Goal: Find specific page/section: Find specific page/section

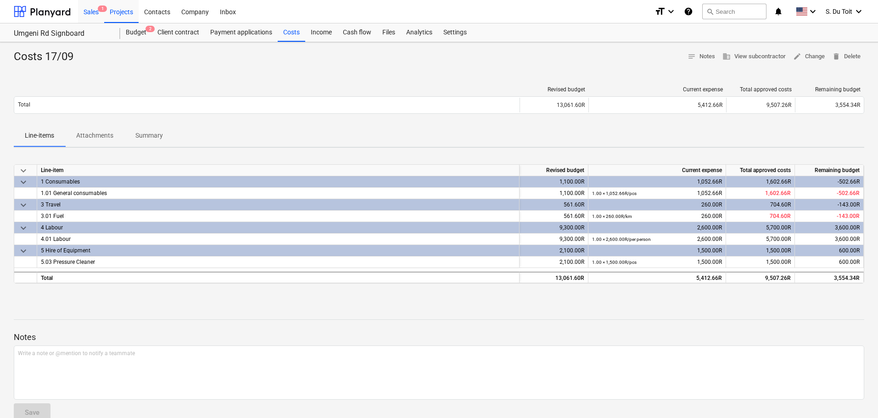
click at [91, 12] on div "Sales 1" at bounding box center [91, 11] width 26 height 23
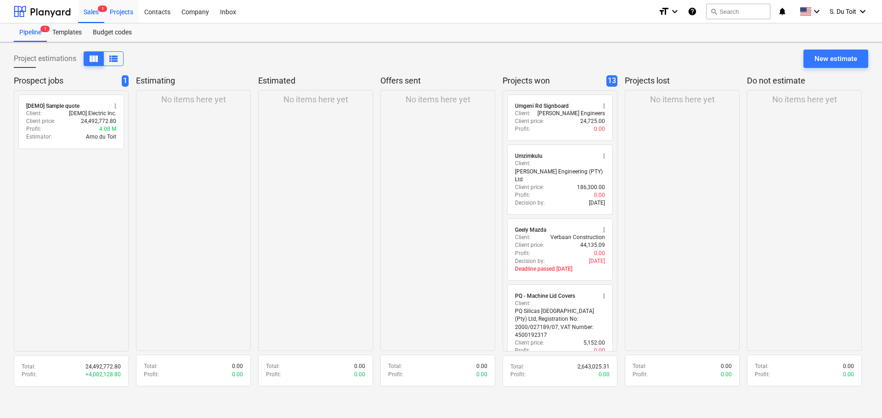
click at [110, 11] on div "Projects" at bounding box center [121, 11] width 34 height 23
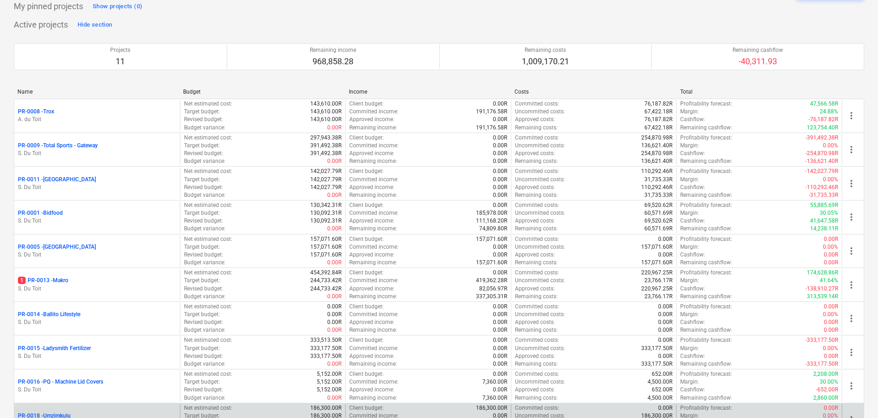
scroll to position [138, 0]
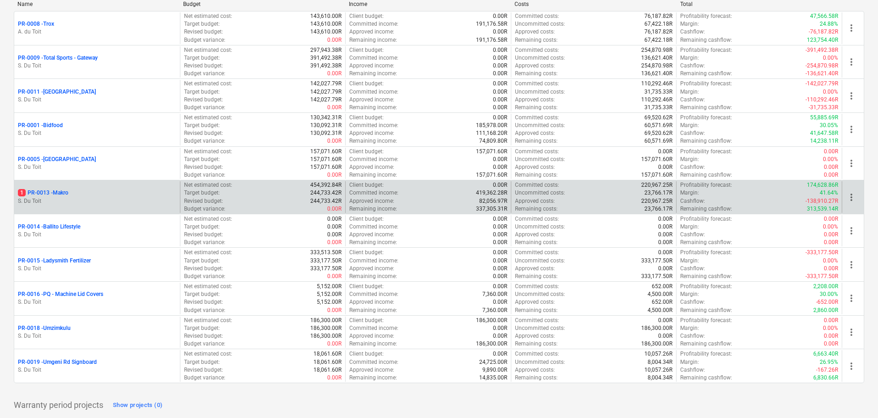
click at [67, 193] on p "1 PR-0013 - Makro" at bounding box center [43, 193] width 51 height 8
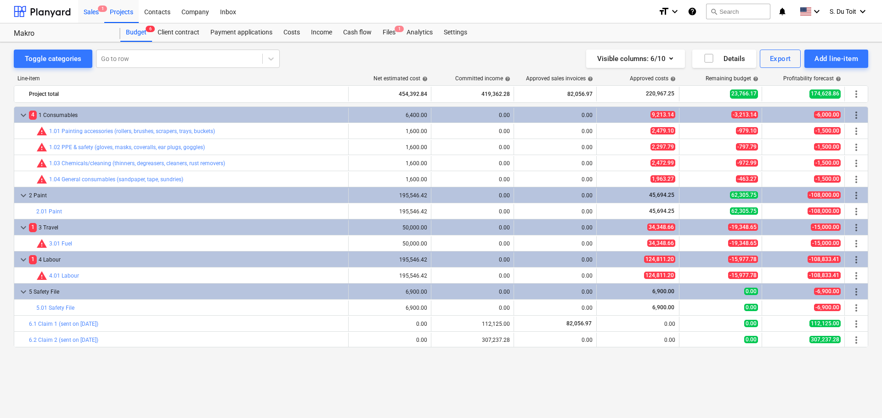
click at [91, 16] on div "Sales 1" at bounding box center [91, 11] width 26 height 23
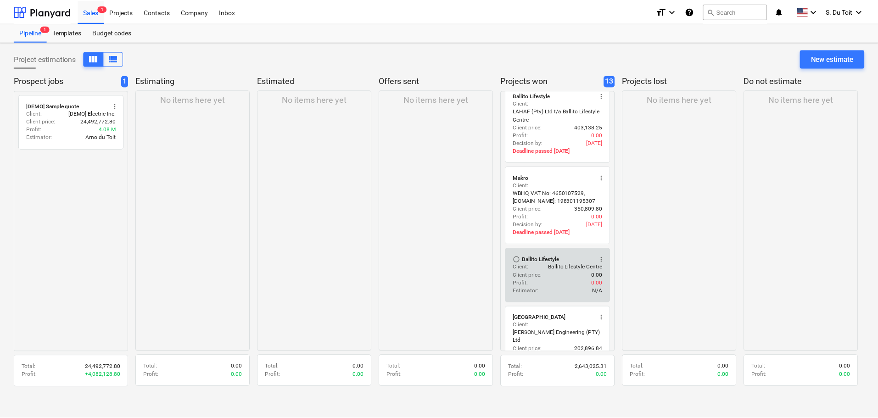
scroll to position [367, 0]
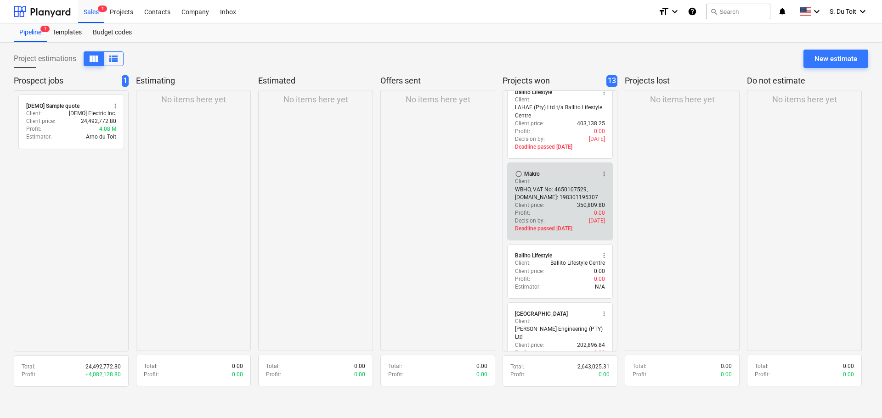
click at [550, 217] on div "Decision by : [DATE]" at bounding box center [560, 221] width 90 height 8
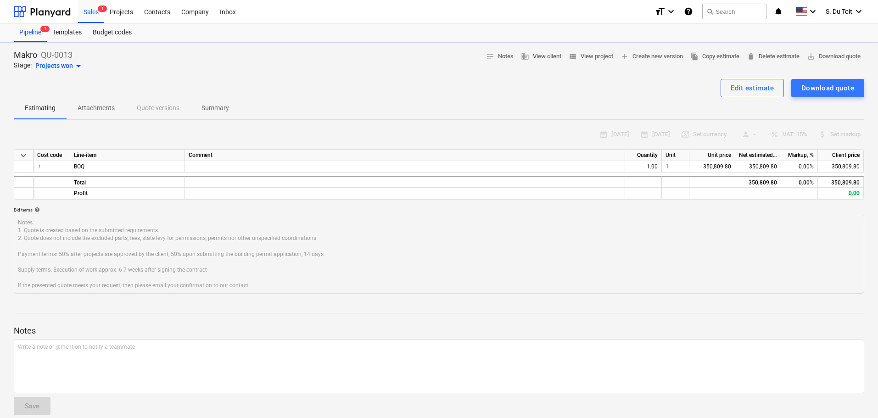
type textarea "x"
click at [123, 10] on div "Projects" at bounding box center [121, 11] width 34 height 23
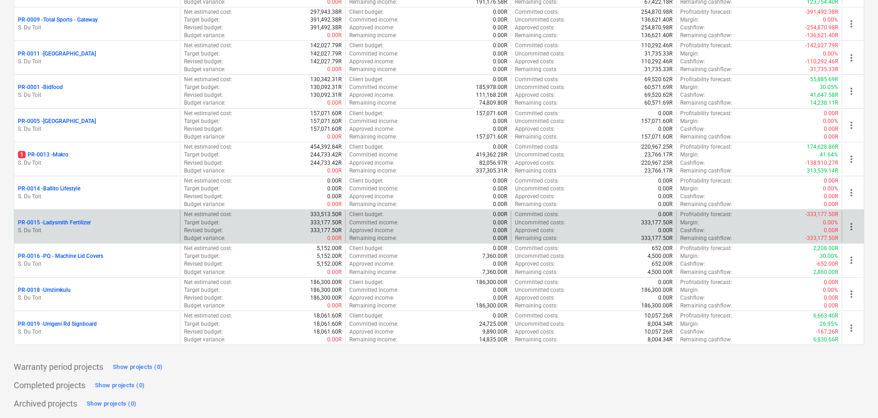
scroll to position [176, 0]
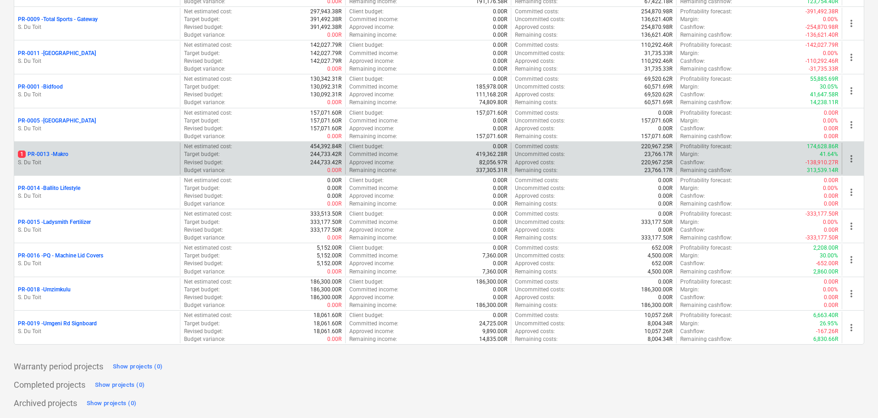
click at [76, 161] on p "S. Du Toit" at bounding box center [97, 163] width 158 height 8
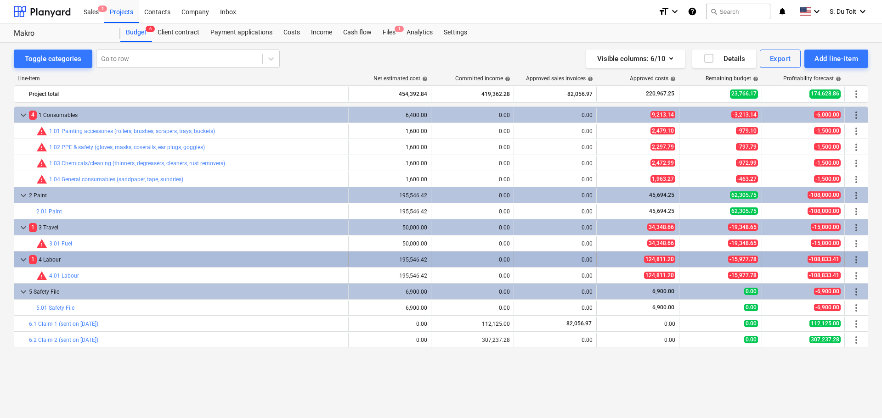
click at [31, 261] on span "1" at bounding box center [33, 259] width 8 height 9
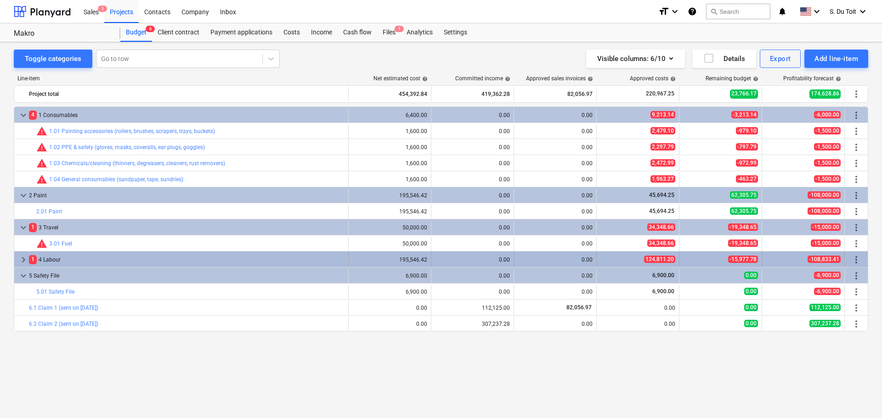
click at [31, 260] on span "1" at bounding box center [33, 259] width 8 height 9
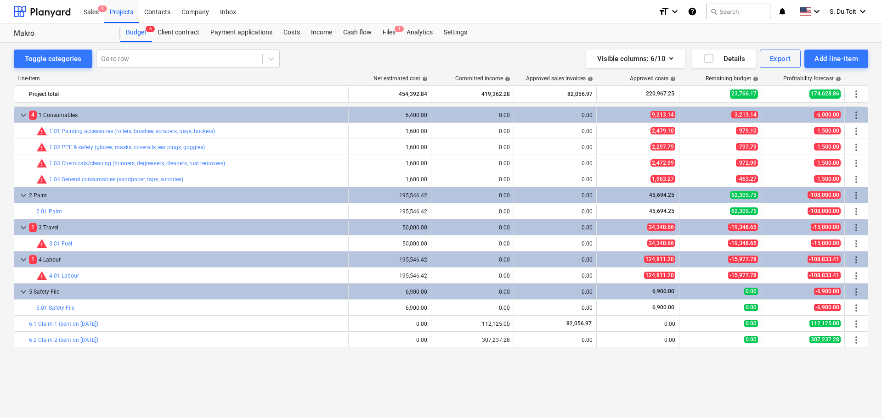
click at [148, 388] on div "Line-item Net estimated cost help Committed income help Approved sales invoices…" at bounding box center [441, 229] width 854 height 323
